Goal: Check status: Check status

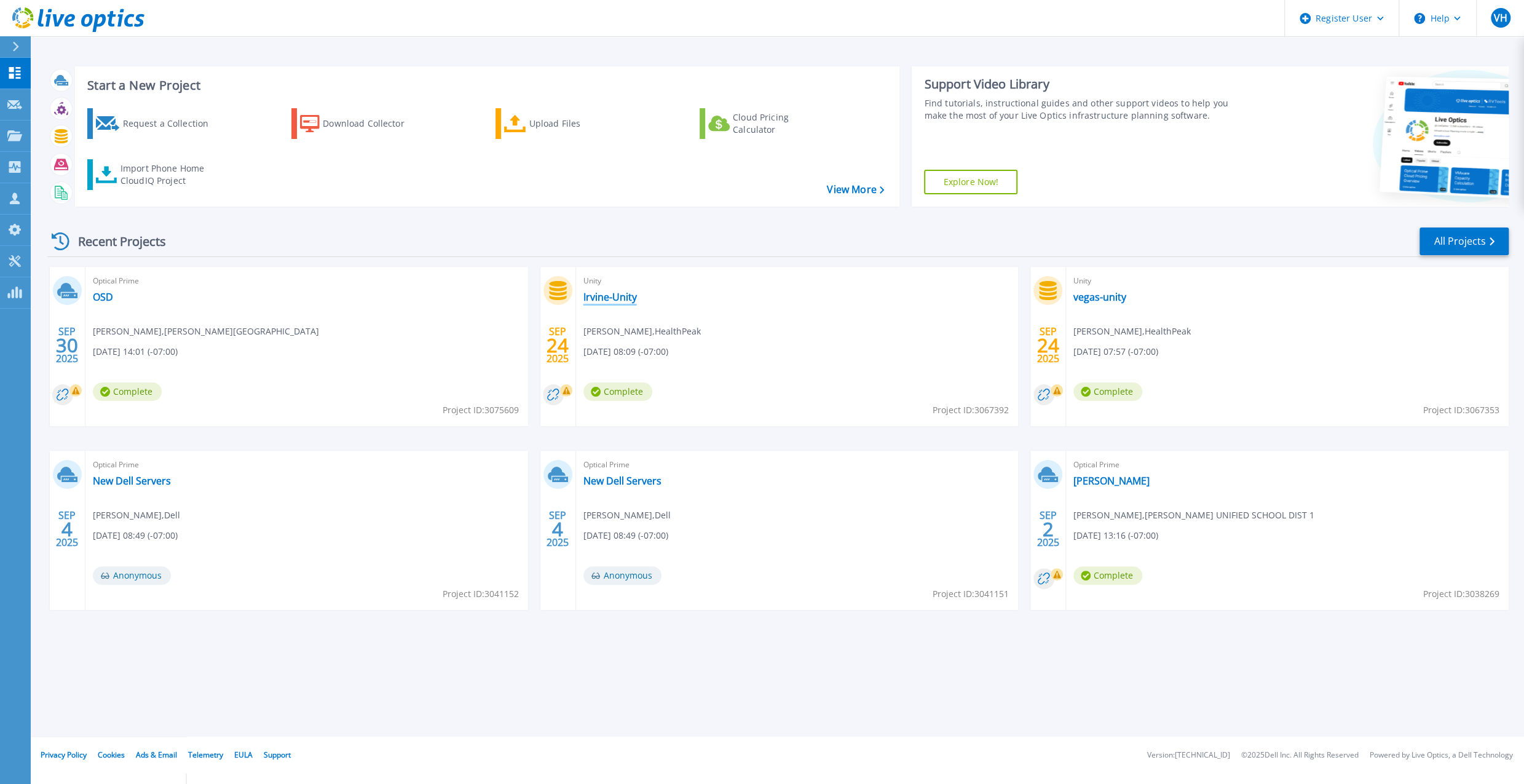
click at [630, 293] on link "Irvine-Unity" at bounding box center [610, 297] width 54 height 12
click at [1099, 298] on link "vegas-unity" at bounding box center [1099, 297] width 53 height 12
click at [594, 295] on link "Irvine-Unity" at bounding box center [610, 297] width 54 height 12
